Goal: Transaction & Acquisition: Purchase product/service

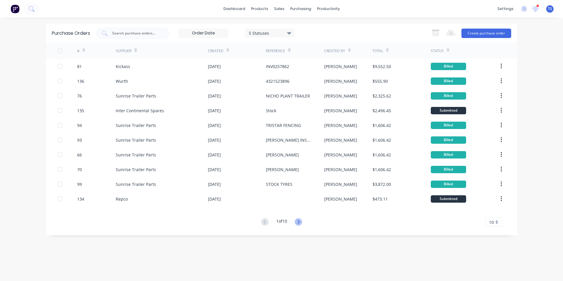
click at [299, 222] on icon at bounding box center [298, 222] width 2 height 4
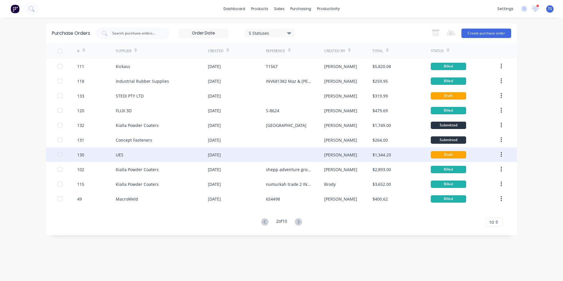
click at [89, 156] on div "130" at bounding box center [96, 154] width 39 height 15
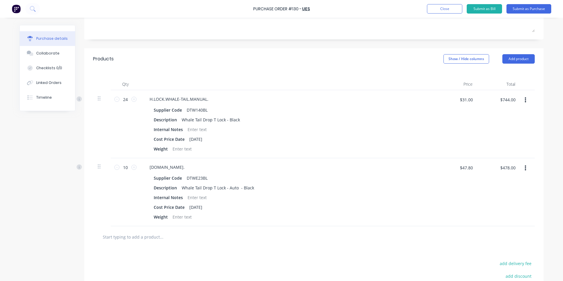
scroll to position [88, 0]
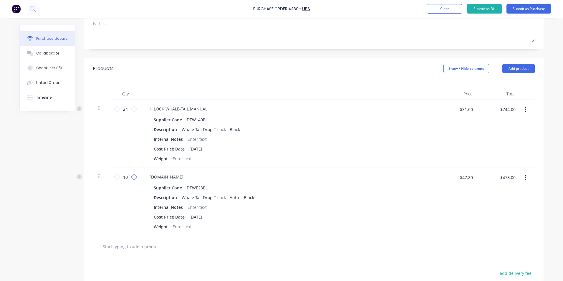
click at [132, 177] on icon at bounding box center [133, 176] width 5 height 5
type input "11"
type input "$525.80"
click at [132, 177] on icon at bounding box center [133, 176] width 5 height 5
type input "12"
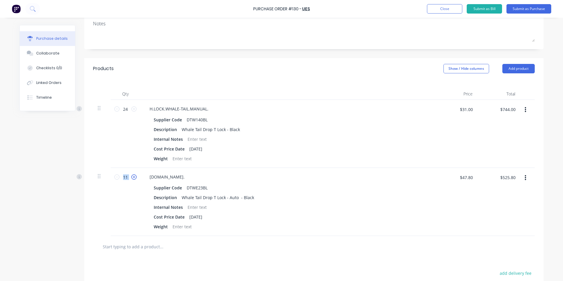
type input "$573.60"
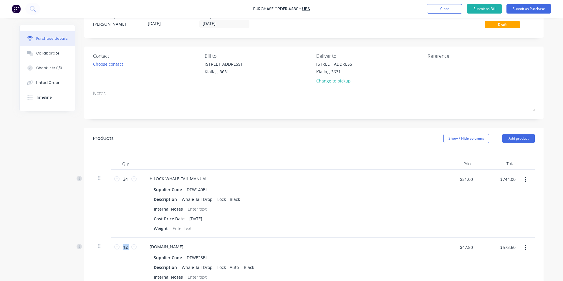
scroll to position [0, 0]
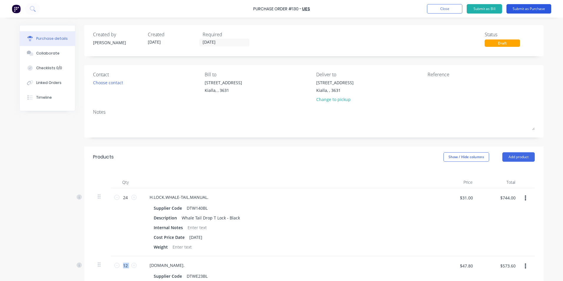
drag, startPoint x: 524, startPoint y: 9, endPoint x: 547, endPoint y: 11, distance: 23.0
click at [532, 9] on button "Submit as Purchase" at bounding box center [528, 8] width 45 height 9
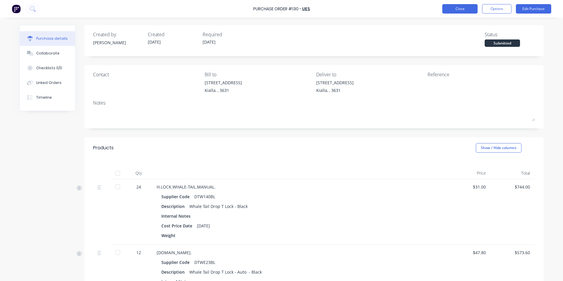
click at [472, 8] on button "Close" at bounding box center [459, 8] width 35 height 9
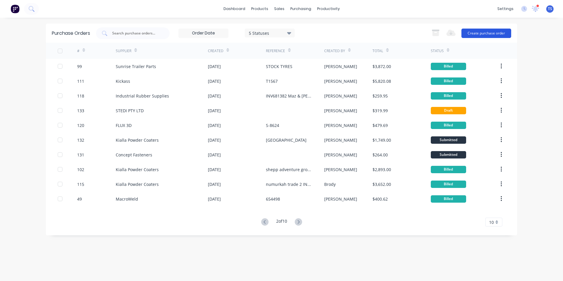
click at [485, 32] on button "Create purchase order" at bounding box center [486, 33] width 50 height 9
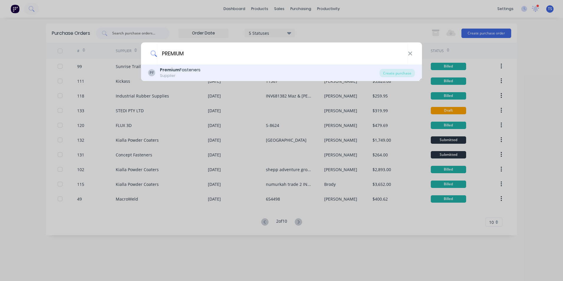
type input "PREMIUM"
click at [169, 73] on b "Premium" at bounding box center [170, 70] width 20 height 6
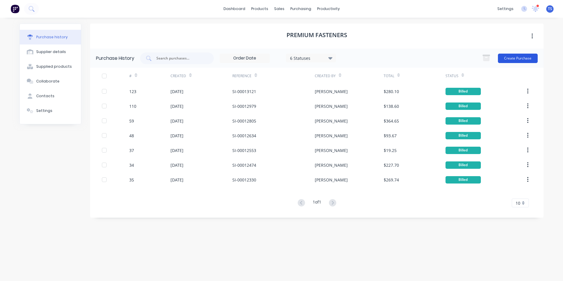
click at [528, 58] on button "Create Purchase" at bounding box center [518, 58] width 40 height 9
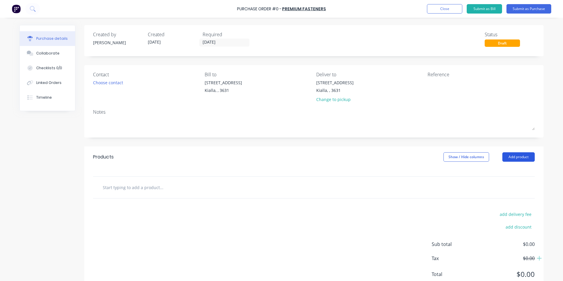
click at [514, 158] on button "Add product" at bounding box center [518, 156] width 32 height 9
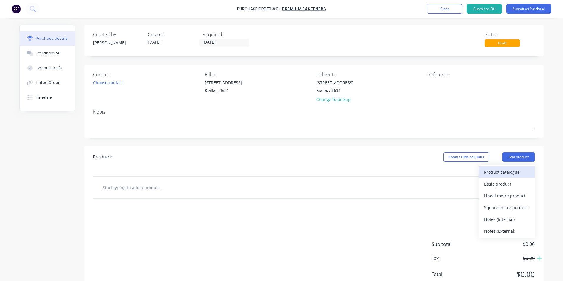
click at [506, 173] on div "Product catalogue" at bounding box center [506, 172] width 45 height 9
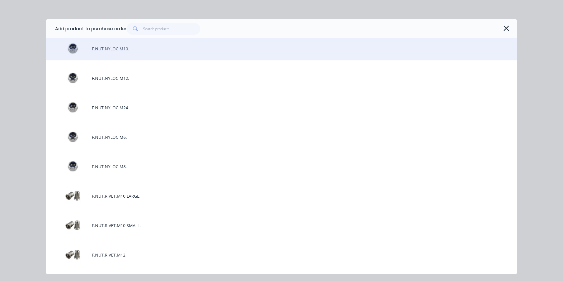
scroll to position [1266, 0]
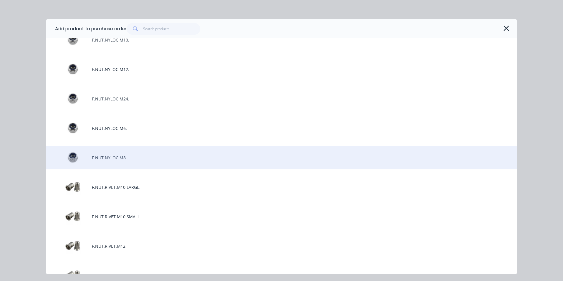
click at [109, 158] on div "F.NUT.NYLOC.M8." at bounding box center [281, 158] width 470 height 24
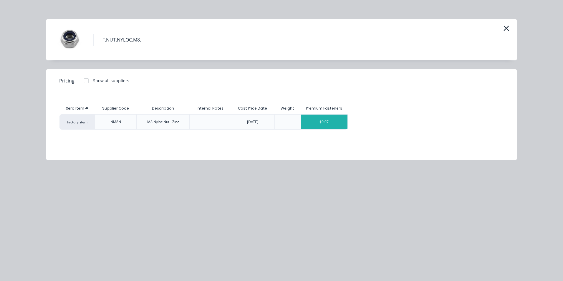
click at [344, 125] on div "$0.07" at bounding box center [324, 122] width 47 height 15
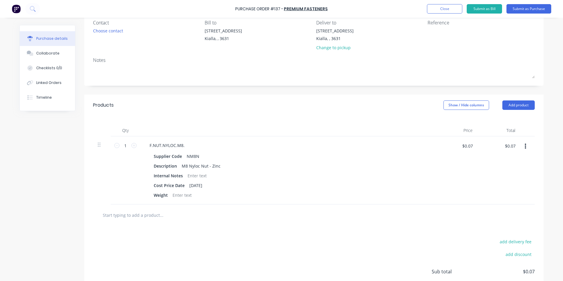
scroll to position [59, 0]
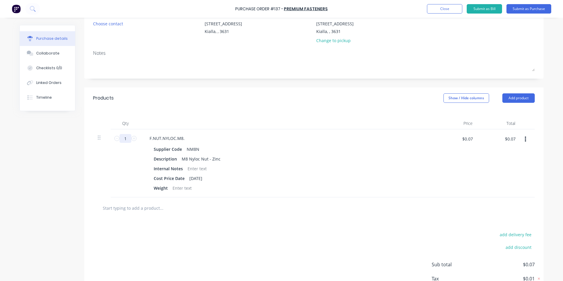
drag, startPoint x: 124, startPoint y: 138, endPoint x: 121, endPoint y: 138, distance: 3.3
click at [121, 138] on input "1" at bounding box center [126, 138] width 12 height 9
type input "3"
type input "$0.21"
type input "30"
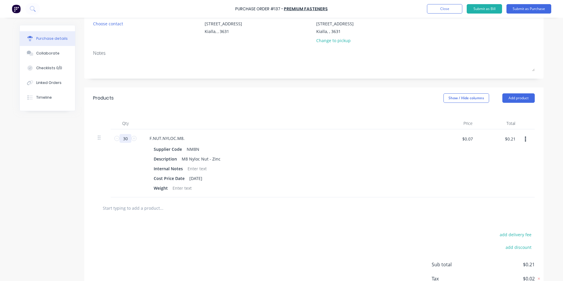
type input "$2.10"
type input "300"
type input "$21.00"
type input "300"
click at [243, 232] on div "add delivery fee add discount Sub total $21.00 Tax $2.10 Total $23.10" at bounding box center [313, 267] width 459 height 97
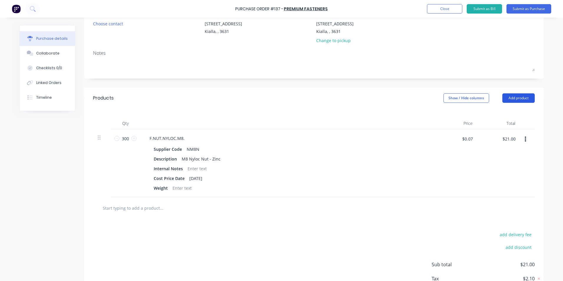
click at [521, 98] on button "Add product" at bounding box center [518, 97] width 32 height 9
click at [492, 116] on div "Product catalogue" at bounding box center [506, 113] width 45 height 9
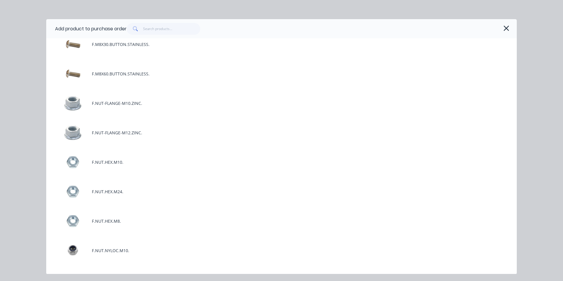
scroll to position [1060, 0]
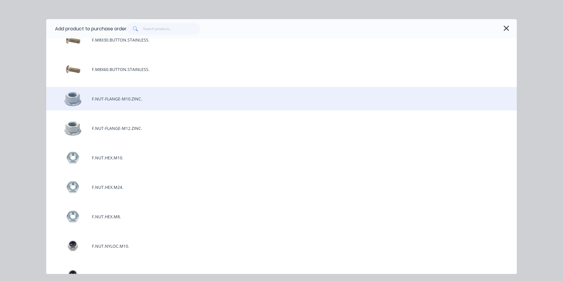
click at [122, 97] on div "F.NUT-FLANGE-M10.ZINC." at bounding box center [281, 99] width 470 height 24
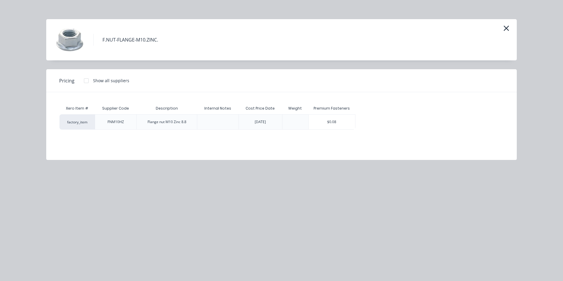
click at [316, 124] on div "$0.08" at bounding box center [332, 122] width 47 height 15
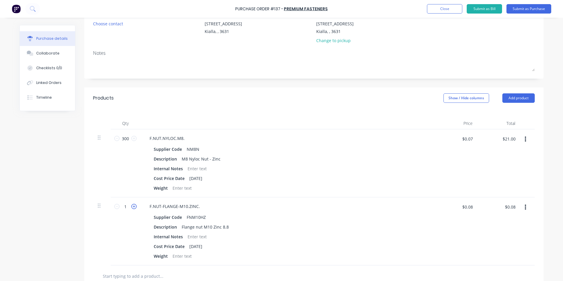
click at [133, 206] on icon at bounding box center [133, 206] width 5 height 5
type input "2"
type input "$0.16"
click at [123, 207] on input "2" at bounding box center [126, 206] width 12 height 9
type input "3"
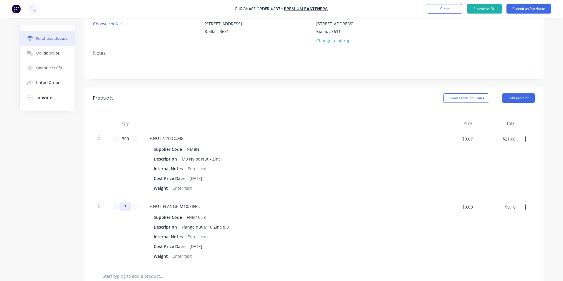
type input "$0.24"
type input "30"
type input "$2.40"
type input "300"
type input "$24.00"
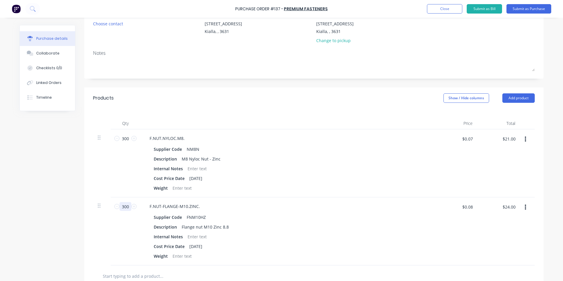
type input "300"
click at [271, 272] on div at bounding box center [186, 276] width 177 height 12
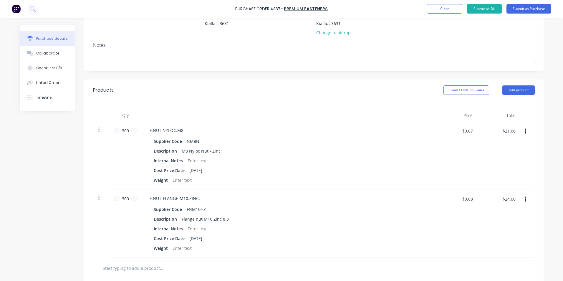
scroll to position [88, 0]
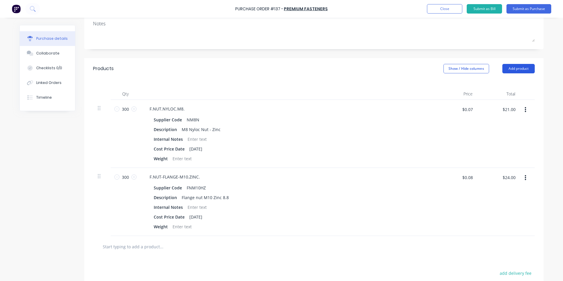
click at [524, 68] on button "Add product" at bounding box center [518, 68] width 32 height 9
click at [486, 84] on div "Product catalogue" at bounding box center [506, 83] width 45 height 9
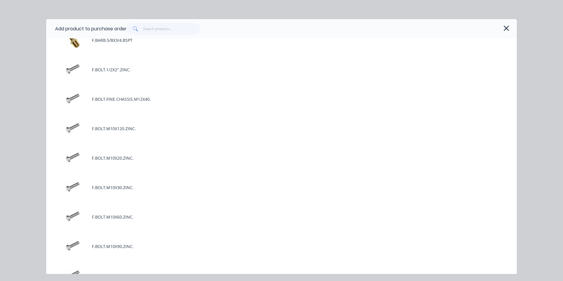
scroll to position [236, 0]
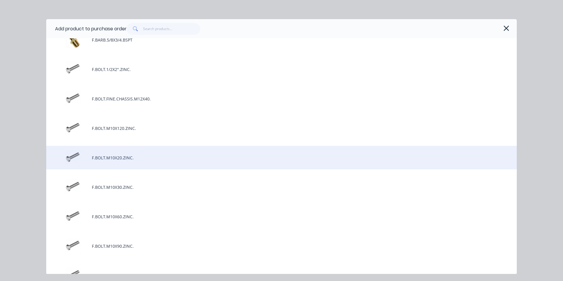
click at [107, 160] on div "F.BOLT.M10X20.ZINC." at bounding box center [281, 158] width 470 height 24
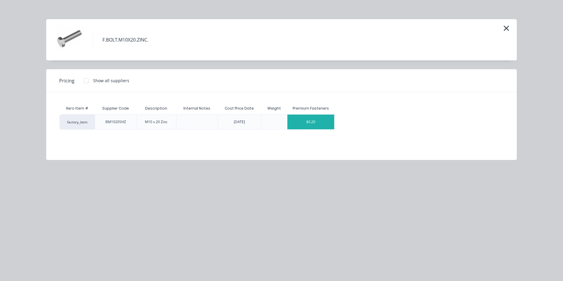
click at [329, 124] on div "$0.20" at bounding box center [310, 122] width 47 height 15
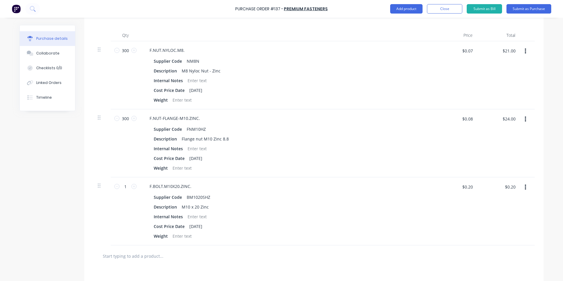
scroll to position [147, 0]
drag, startPoint x: 126, startPoint y: 186, endPoint x: 120, endPoint y: 185, distance: 5.4
click at [120, 185] on input "1" at bounding box center [126, 186] width 12 height 9
type input "3"
type input "$0.60"
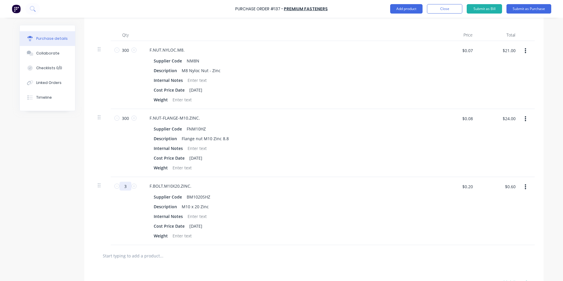
type input "30"
type input "$6.00"
type input "300"
type input "$60.00"
type input "300"
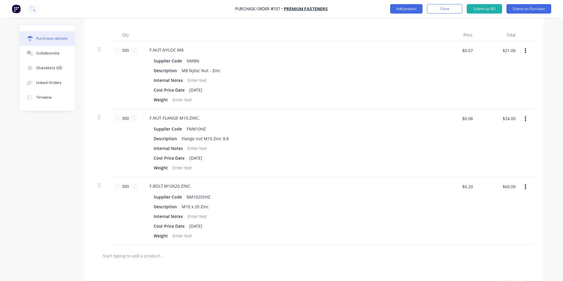
click at [270, 259] on div at bounding box center [186, 256] width 177 height 12
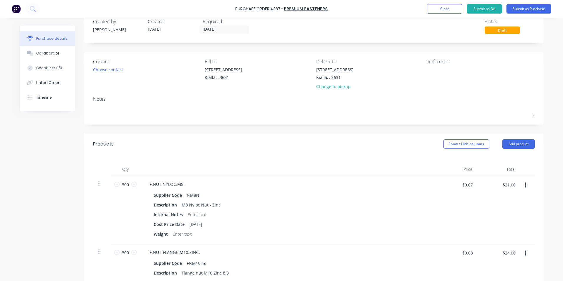
scroll to position [0, 0]
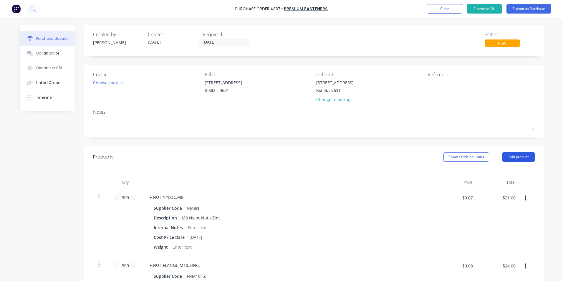
click at [522, 156] on button "Add product" at bounding box center [518, 156] width 32 height 9
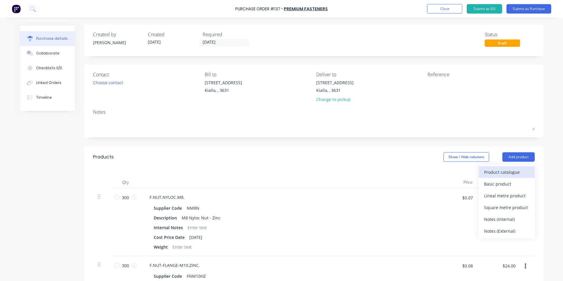
click at [515, 171] on div "Product catalogue" at bounding box center [506, 172] width 45 height 9
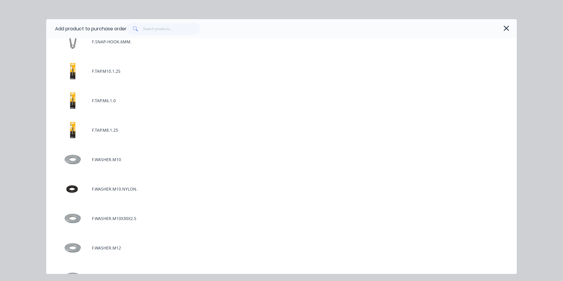
scroll to position [1707, 0]
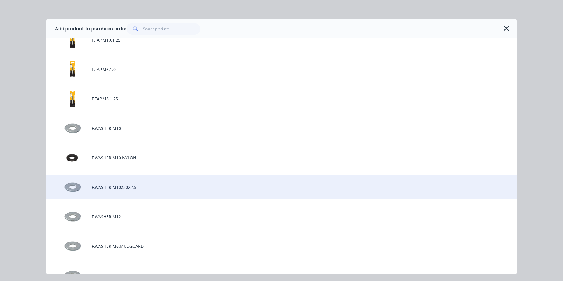
click at [137, 187] on div "F.WASHER.M10X30X2.5" at bounding box center [281, 187] width 470 height 24
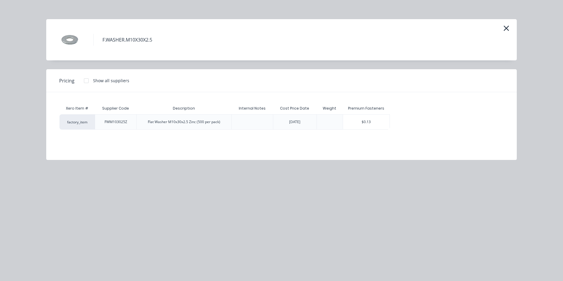
click at [381, 123] on div "$0.13" at bounding box center [366, 122] width 47 height 15
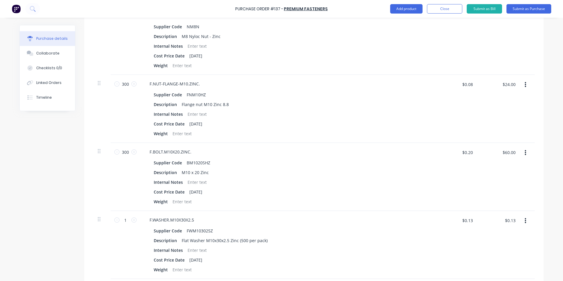
scroll to position [236, 0]
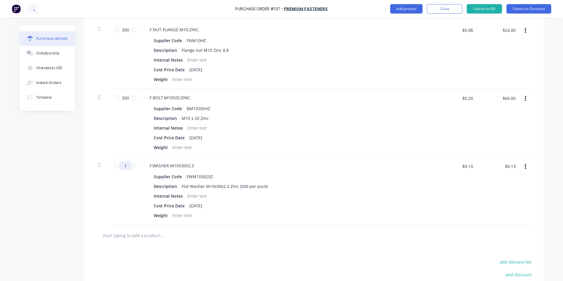
click at [126, 164] on input "1" at bounding box center [126, 165] width 12 height 9
type input "3"
type input "$0.39"
type input "30"
type input "$3.90"
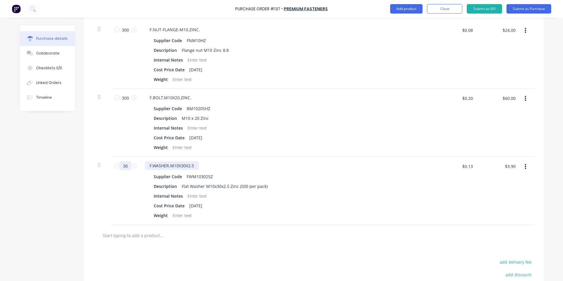
type input "300"
type input "$39.00"
type input "300"
click at [147, 238] on input "text" at bounding box center [161, 235] width 118 height 12
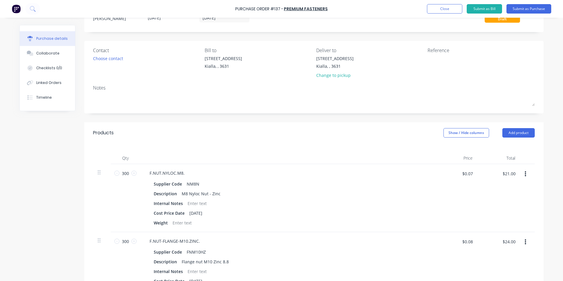
scroll to position [0, 0]
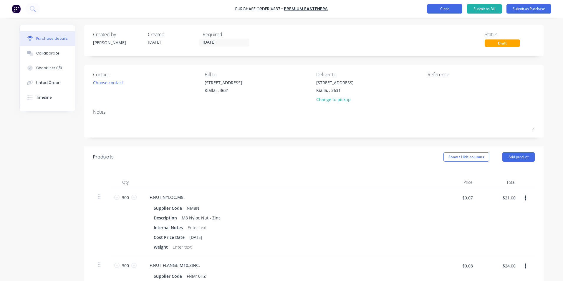
click at [447, 9] on button "Close" at bounding box center [444, 8] width 35 height 9
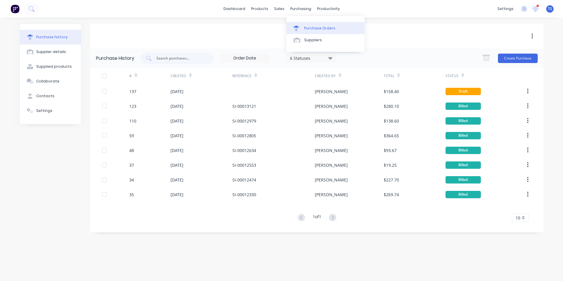
click at [309, 28] on div "Purchase Orders" at bounding box center [319, 28] width 31 height 5
